Goal: Communication & Community: Share content

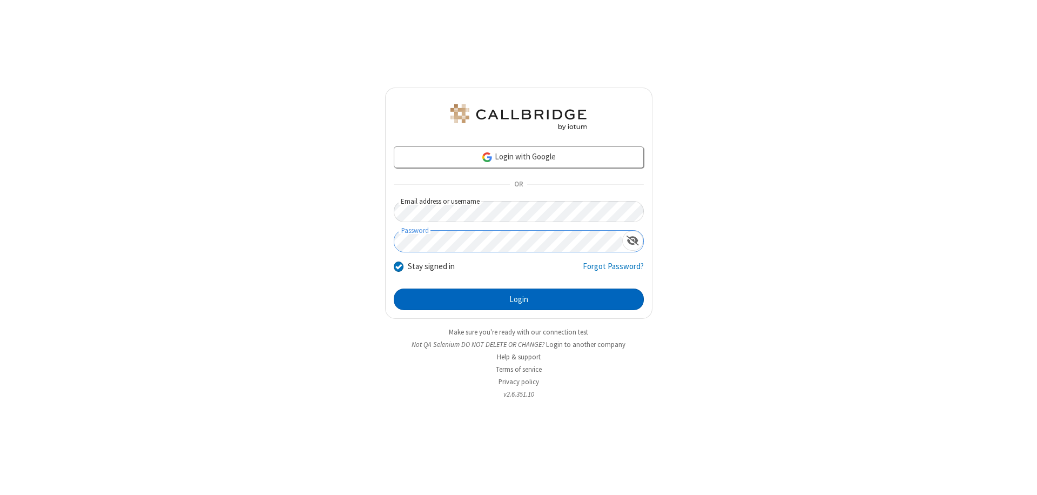
click at [518, 299] on button "Login" at bounding box center [519, 299] width 250 height 22
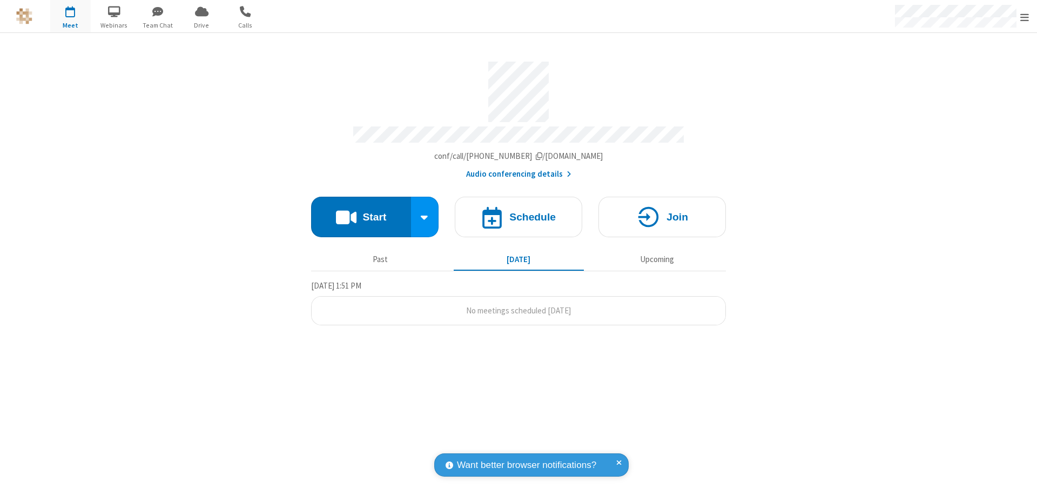
click at [361, 212] on button "Start" at bounding box center [361, 217] width 100 height 40
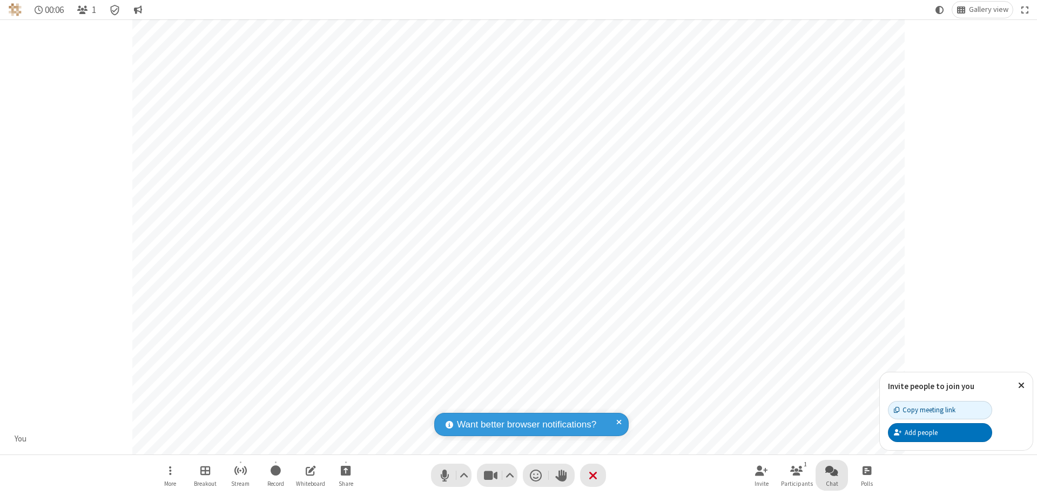
click at [831, 470] on span "Open chat" at bounding box center [831, 469] width 13 height 13
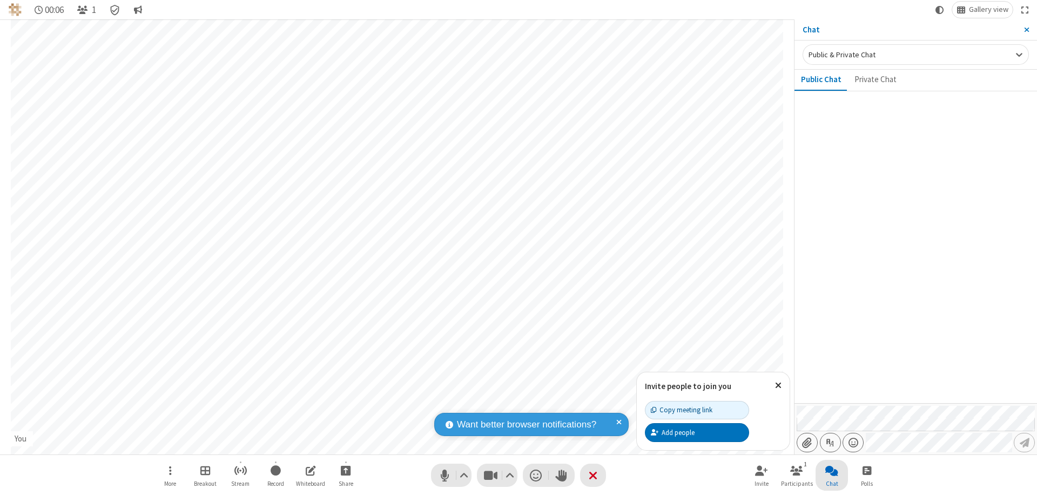
type input "C:\fakepath\doc_test.docx"
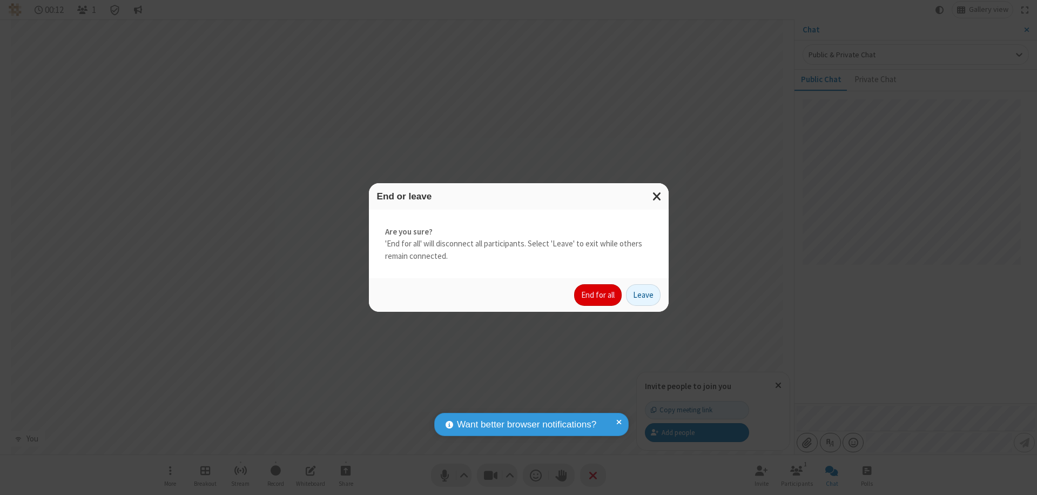
click at [598, 295] on button "End for all" at bounding box center [598, 295] width 48 height 22
